Goal: Find specific page/section: Find specific page/section

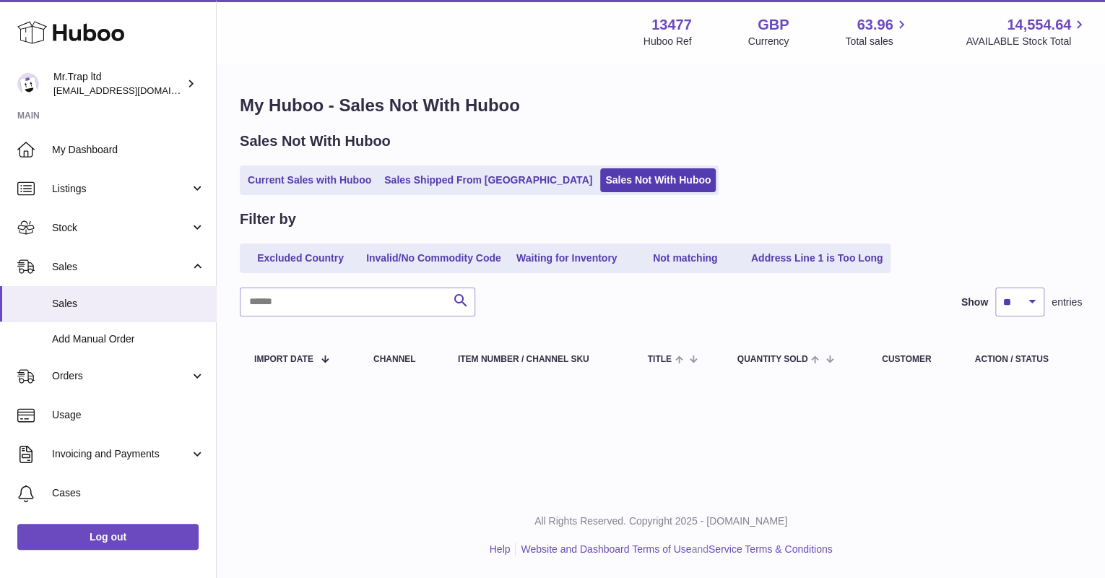
drag, startPoint x: 0, startPoint y: 0, endPoint x: 94, endPoint y: 35, distance: 100.3
click at [94, 35] on use at bounding box center [70, 33] width 107 height 22
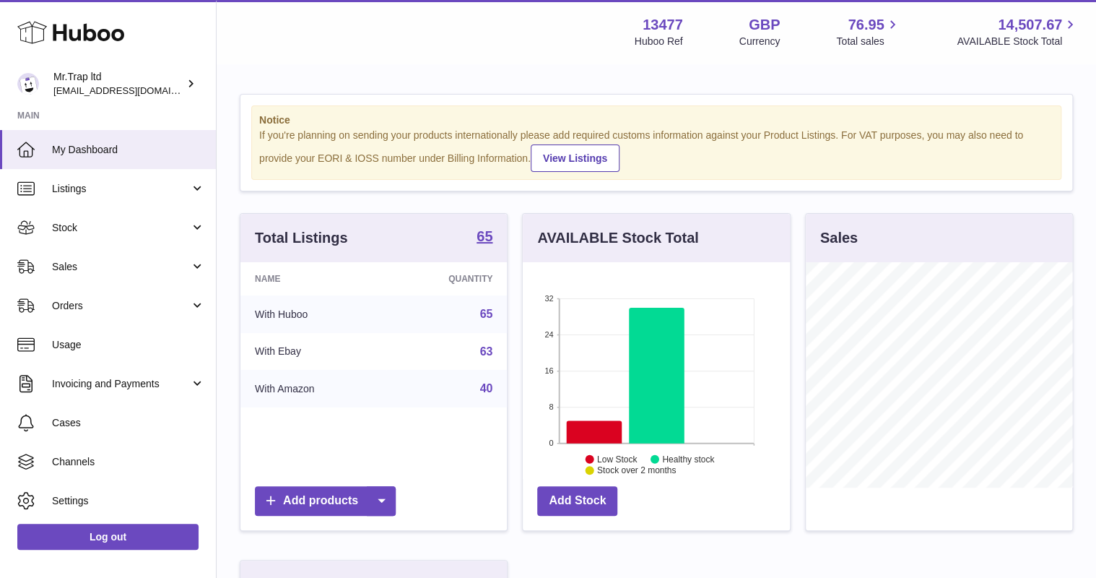
scroll to position [225, 266]
click at [107, 252] on link "Sales" at bounding box center [108, 266] width 216 height 39
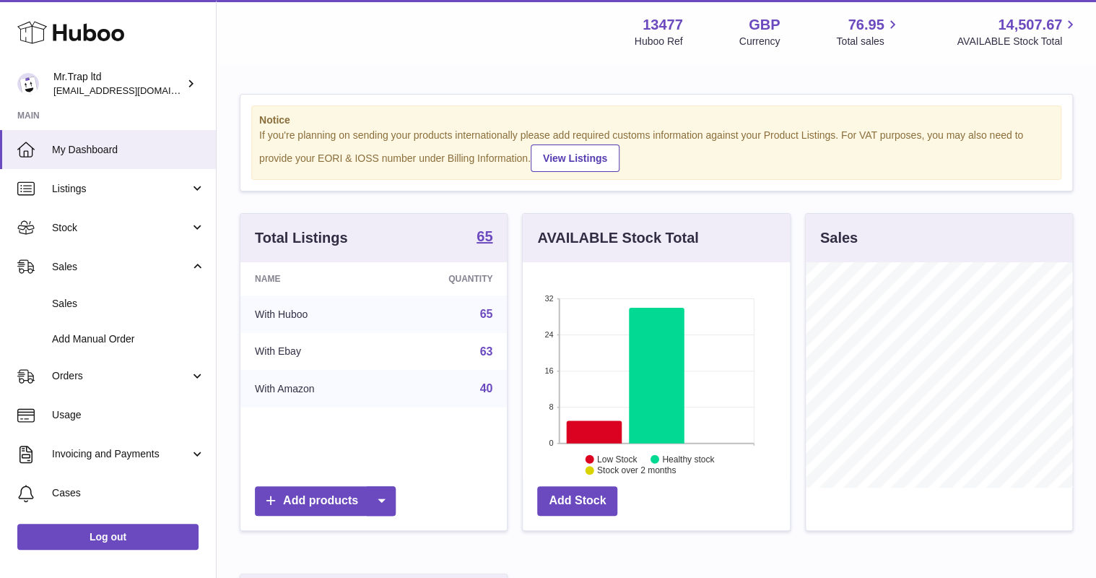
click at [126, 308] on span "Sales" at bounding box center [128, 304] width 153 height 14
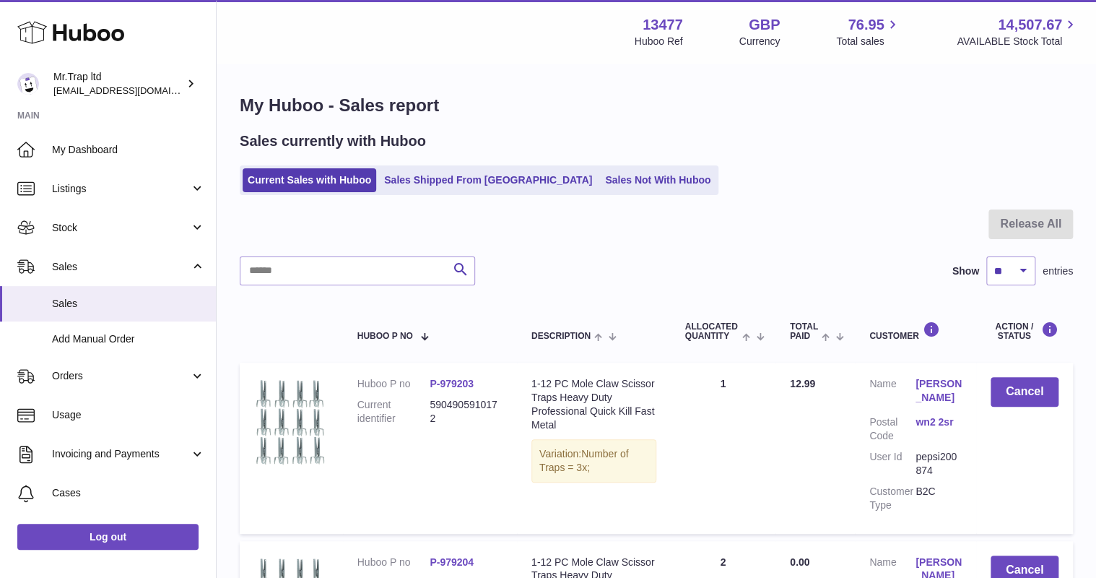
click at [600, 181] on link "Sales Not With Huboo" at bounding box center [658, 180] width 116 height 24
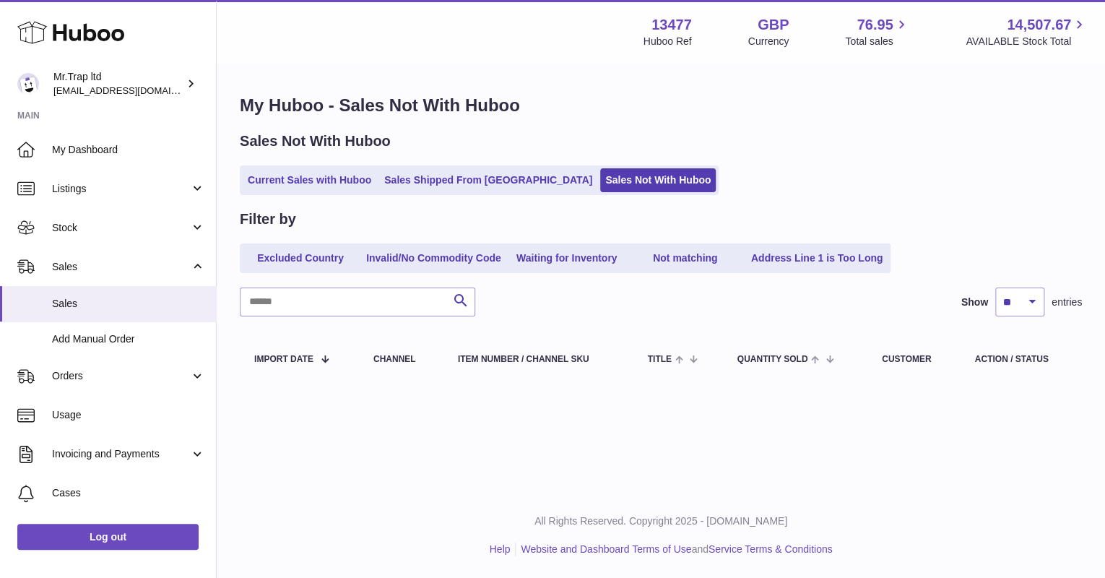
drag, startPoint x: 451, startPoint y: 162, endPoint x: 458, endPoint y: 175, distance: 15.2
click at [453, 165] on div "Sales Not With Huboo Current Sales with Huboo Sales Shipped From Huboo Sales No…" at bounding box center [661, 163] width 842 height 64
click at [458, 175] on link "Sales Shipped From [GEOGRAPHIC_DATA]" at bounding box center [488, 180] width 218 height 24
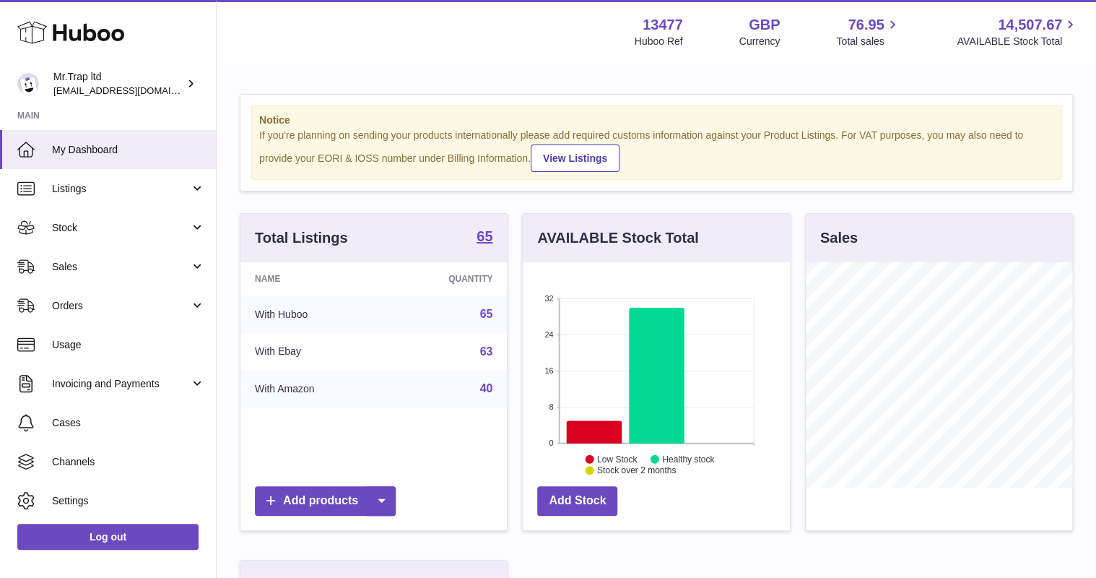
scroll to position [225, 266]
click at [81, 271] on span "Sales" at bounding box center [121, 267] width 138 height 14
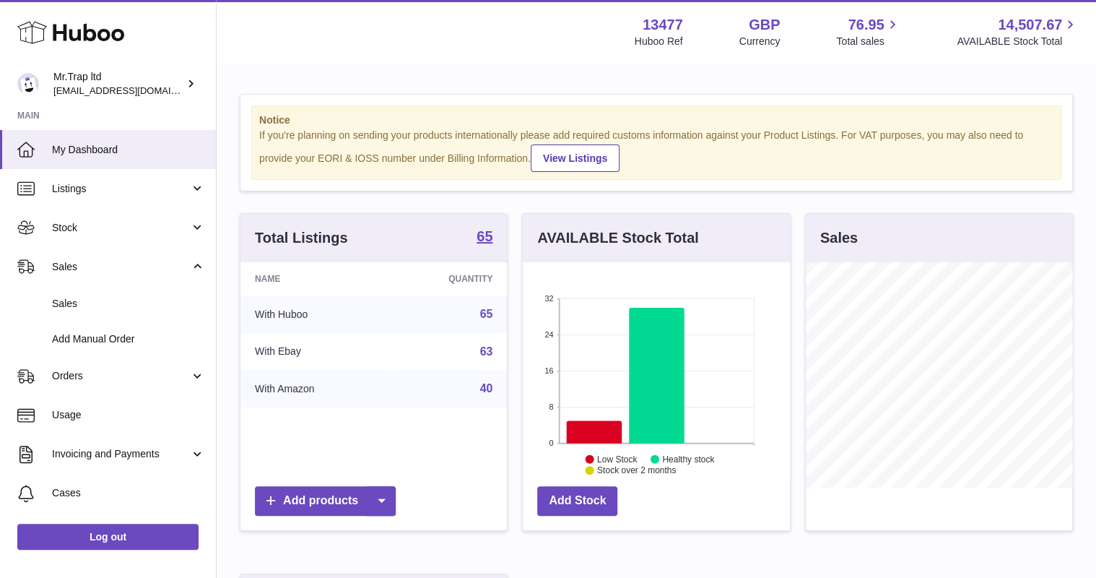
click at [136, 316] on link "Sales" at bounding box center [108, 303] width 216 height 35
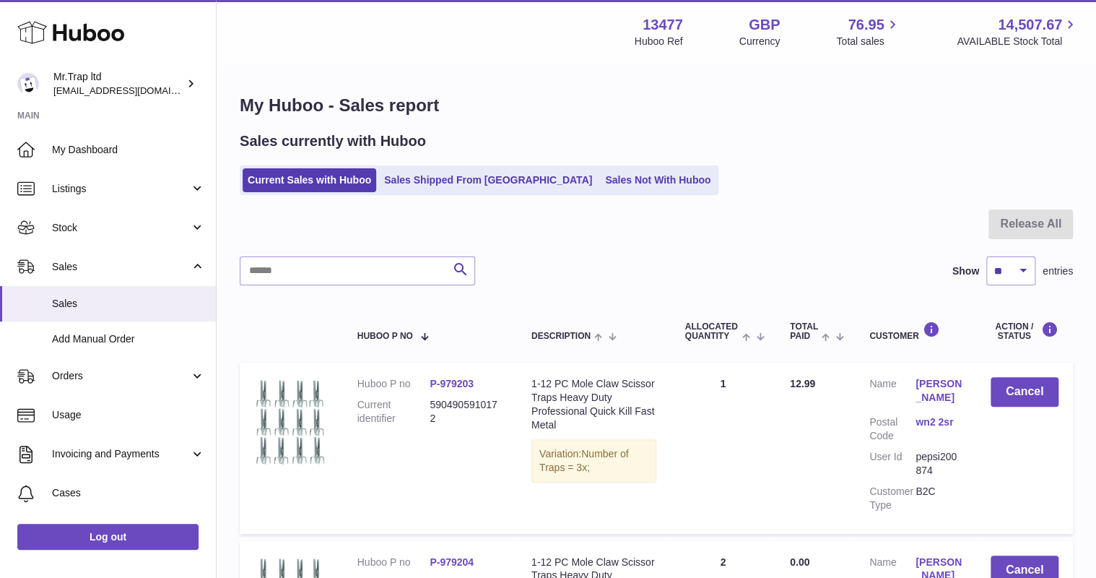
click at [600, 191] on link "Sales Not With Huboo" at bounding box center [658, 180] width 116 height 24
